Goal: Task Accomplishment & Management: Complete application form

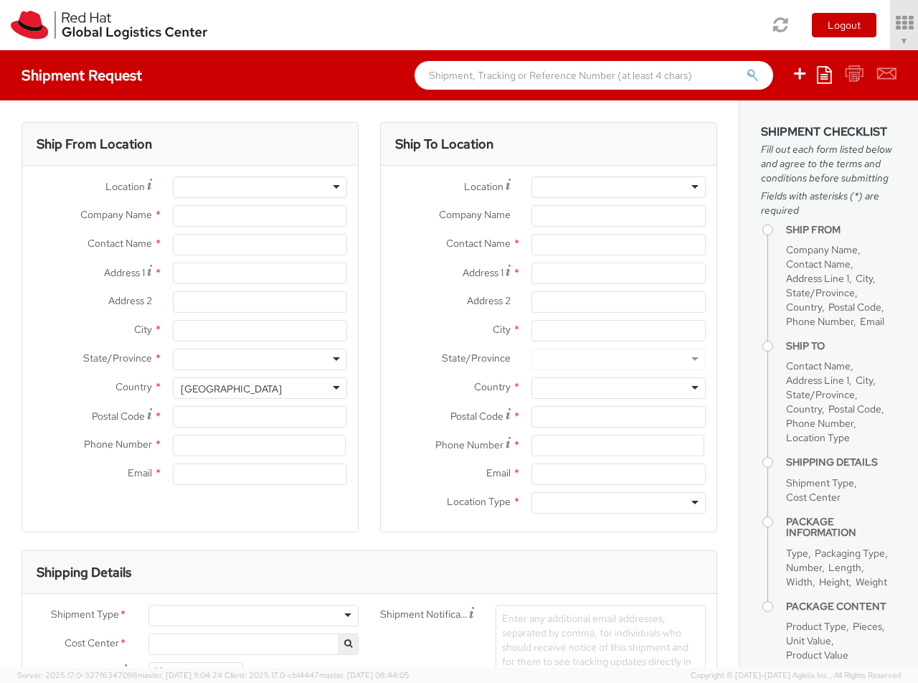
select select "850"
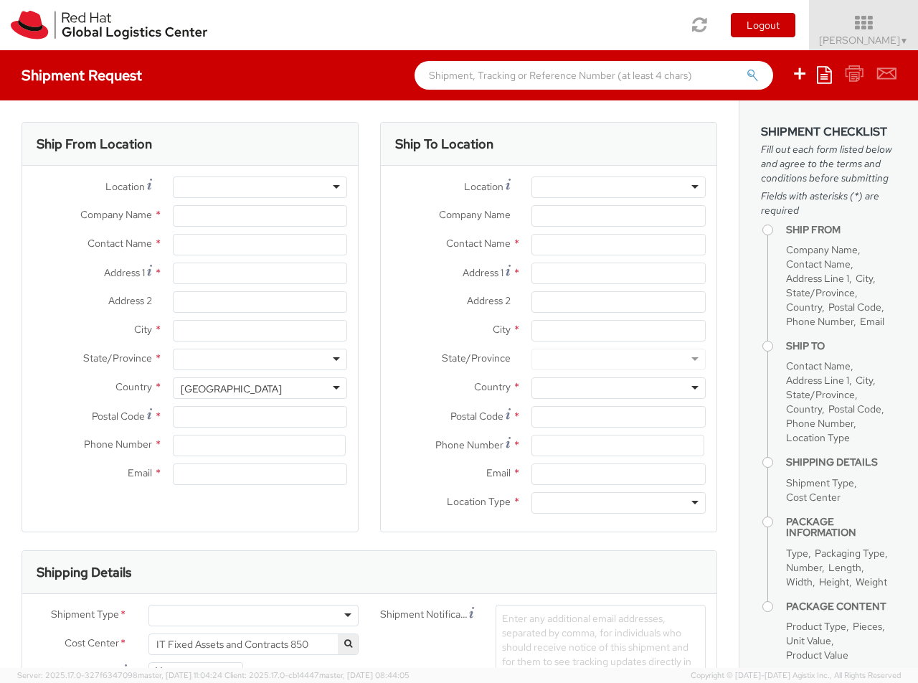
select select
type input "Red Hat Czech s.r.o."
type input "[PERSON_NAME]"
type input "Purkynova 647/111"
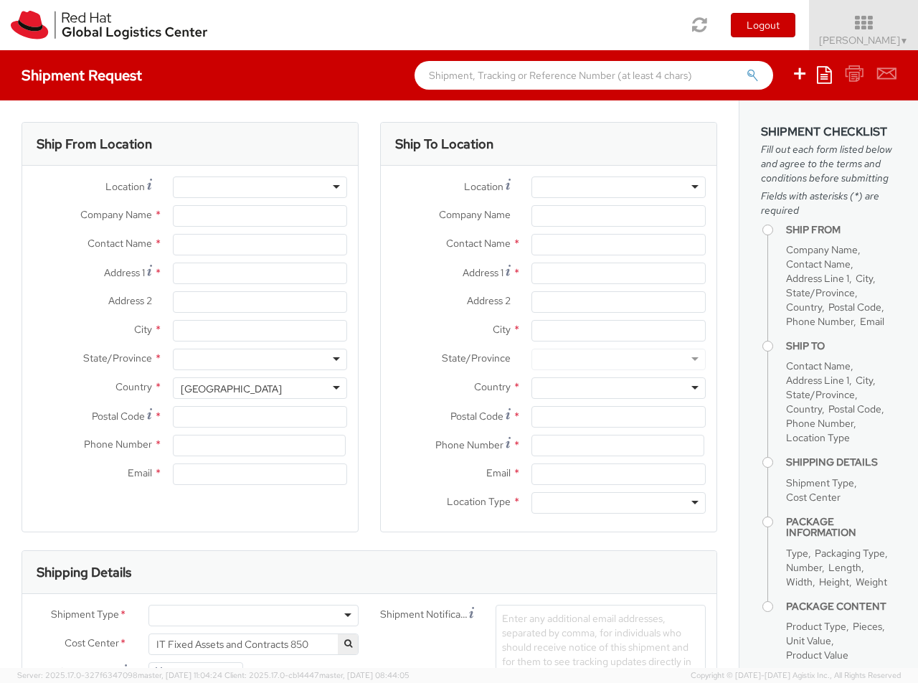
type input "[GEOGRAPHIC_DATA]"
type input "621 00"
type input "420 532 294 555"
type input "[EMAIL_ADDRESS][DOMAIN_NAME]"
select select "CM"
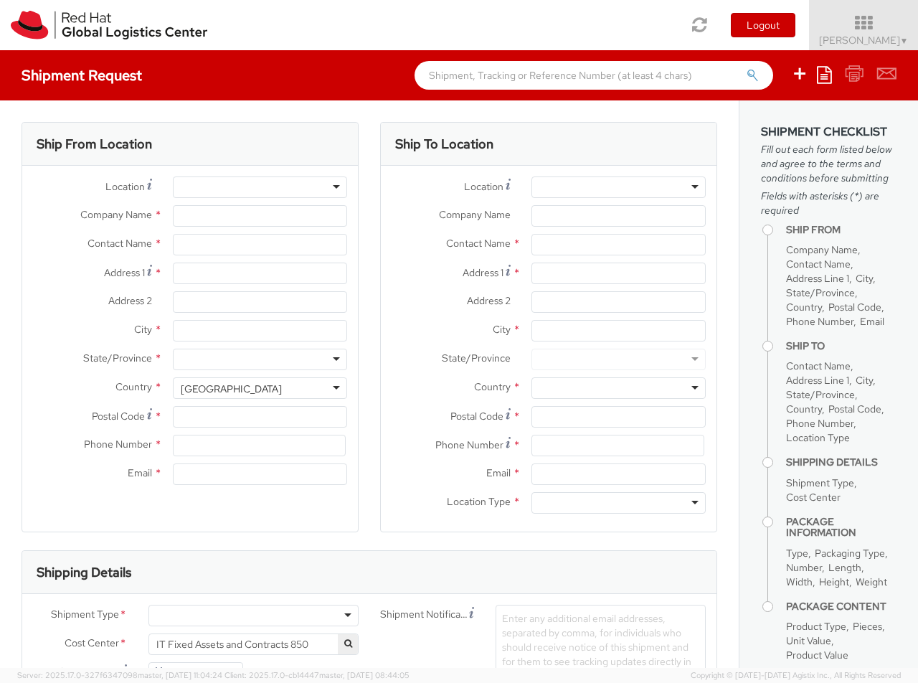
select select "KGS"
click at [618, 187] on div at bounding box center [618, 187] width 174 height 22
type input "[GEOGRAPHIC_DATA] - MSO"
type input "Red Hat Saudi Arabia Limited"
type input "[PERSON_NAME][GEOGRAPHIC_DATA], Area 3"
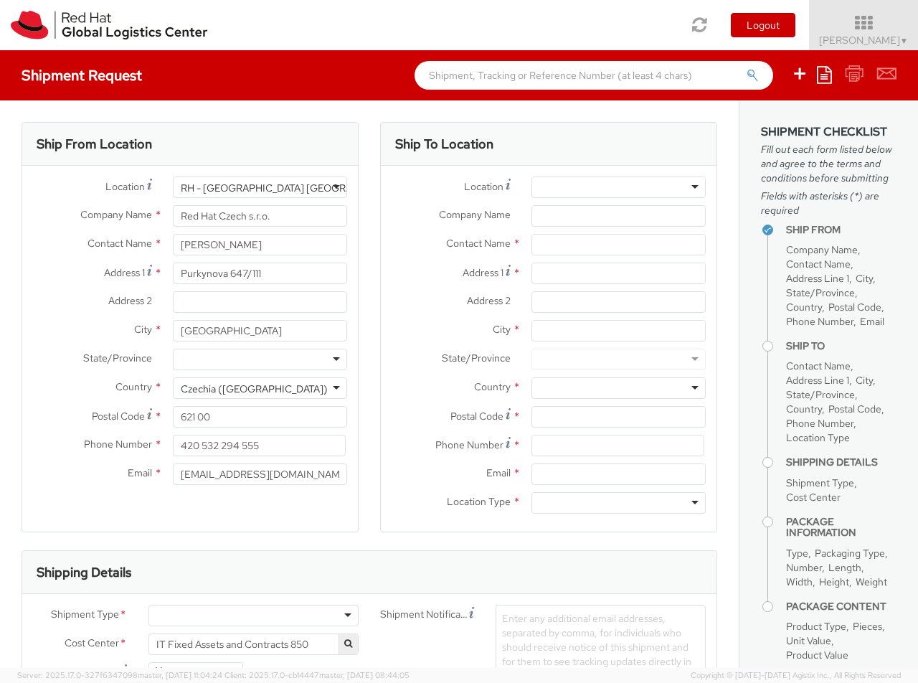
type input "Building 3.05, 3rd Floor"
type input "RIYADH"
type input "13519"
click at [618, 503] on div at bounding box center [618, 503] width 174 height 22
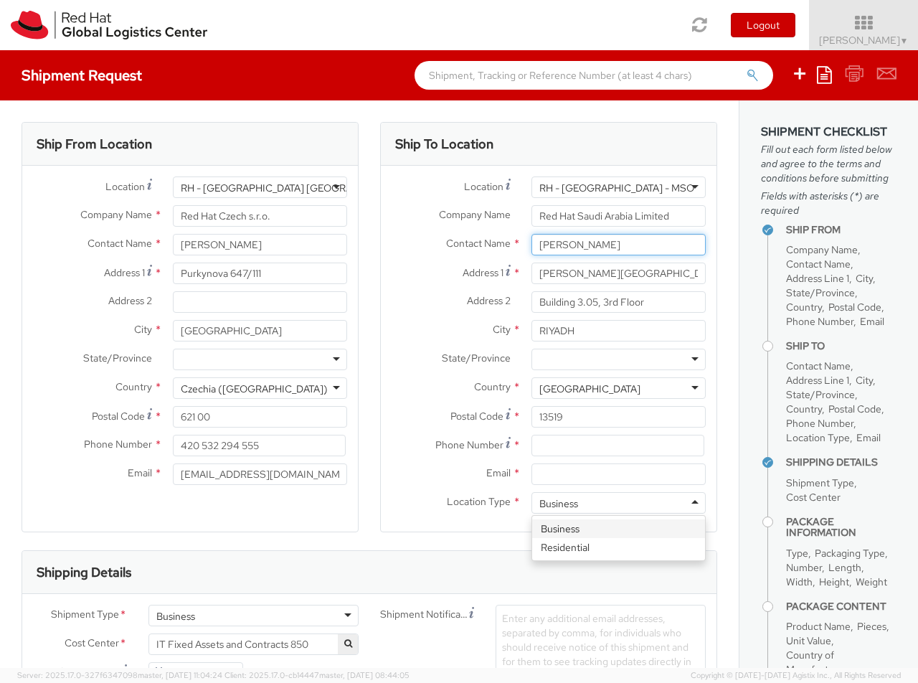
type input "[PERSON_NAME]"
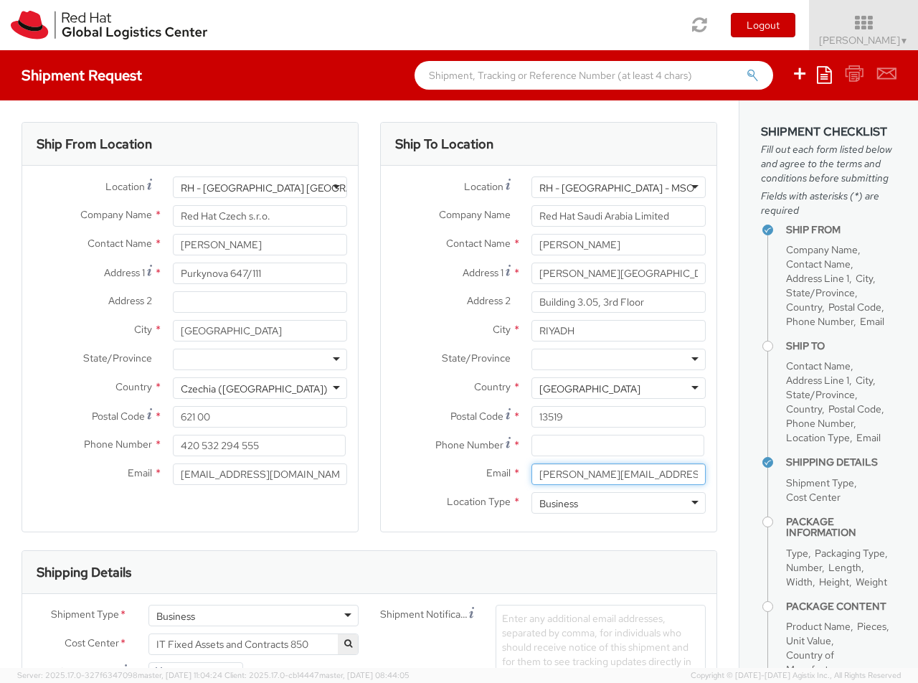
type input "[PERSON_NAME][EMAIL_ADDRESS][DOMAIN_NAME]"
type input "[PHONE_NUMBER]"
click at [253, 615] on div "Business" at bounding box center [253, 616] width 210 height 22
type input "ref"
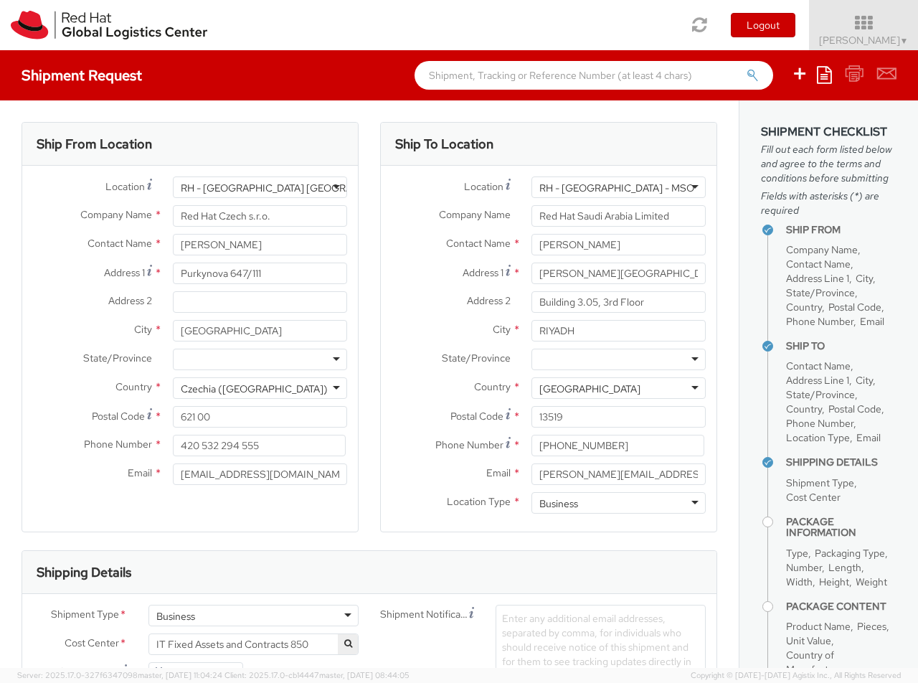
scroll to position [111, 0]
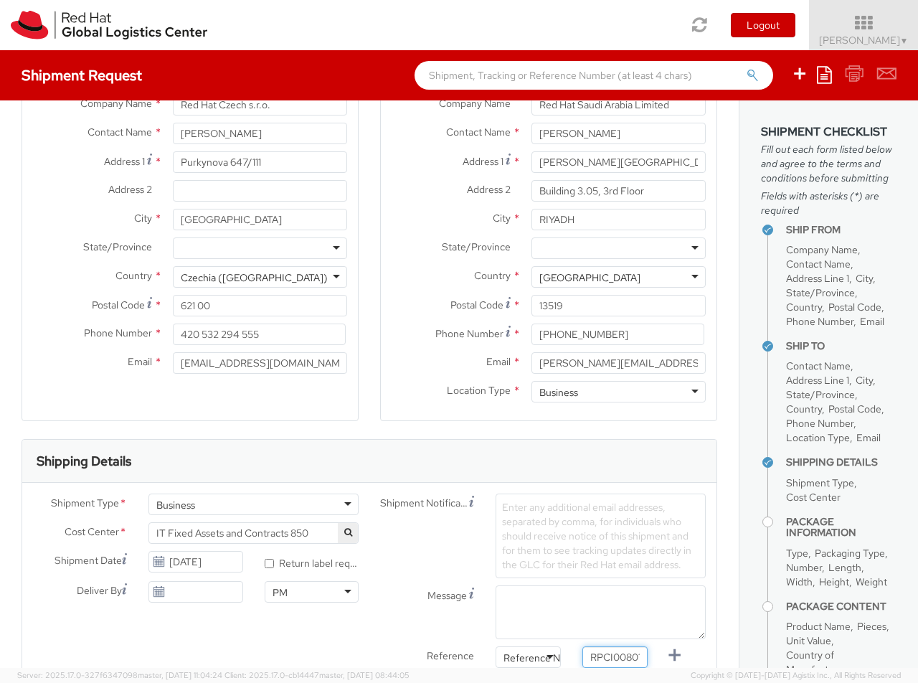
type input "RPCI0080181"
type input "[EMAIL_ADDRESS][DOMAIN_NAME]"
type input "[PERSON_NAME][EMAIL_ADDRESS][DOMAIN_NAME]"
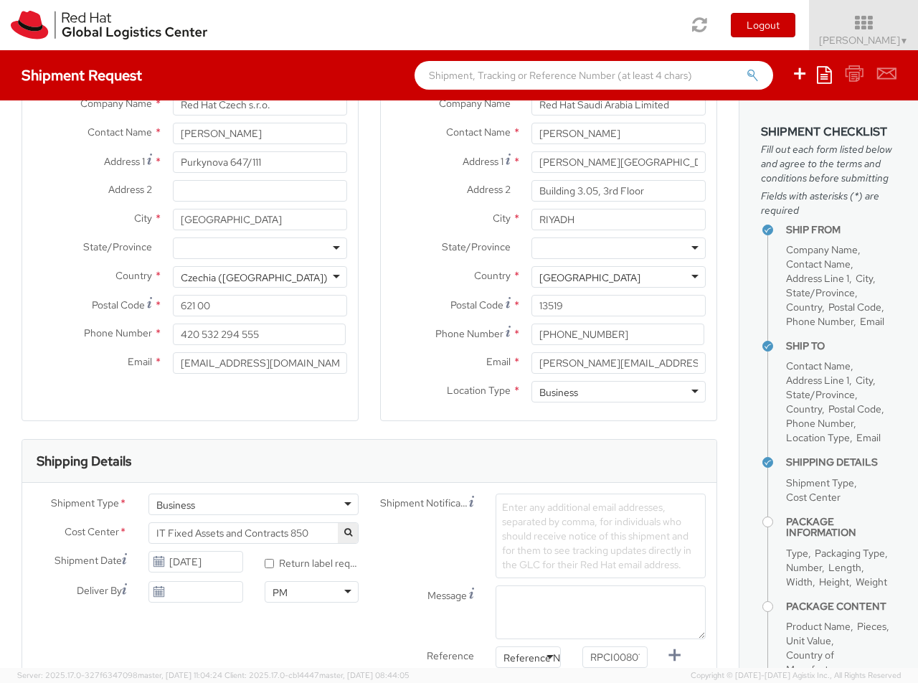
scroll to position [0, 11]
type input "lap"
select select "LAPTOP"
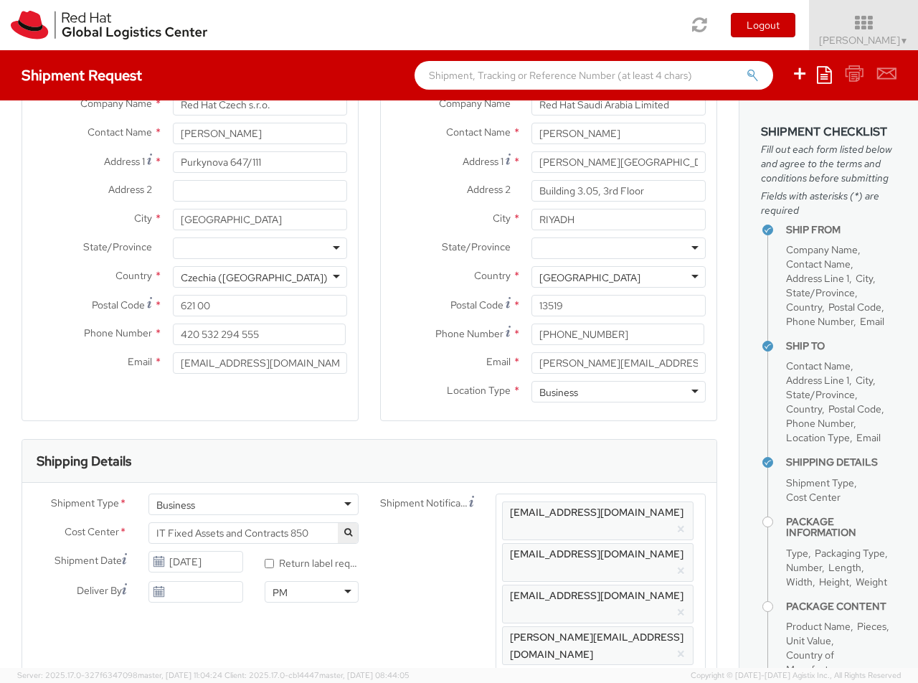
scroll to position [47, 0]
